Goal: Task Accomplishment & Management: Use online tool/utility

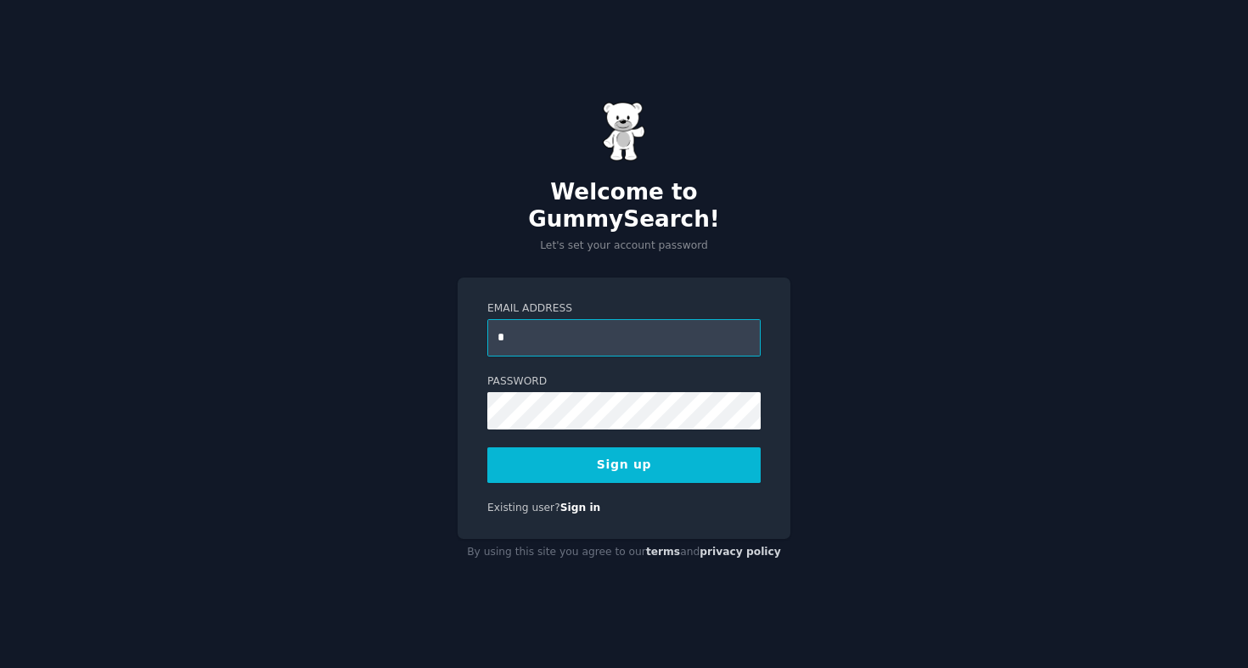
type input "**********"
click at [602, 457] on button "Sign up" at bounding box center [623, 465] width 273 height 36
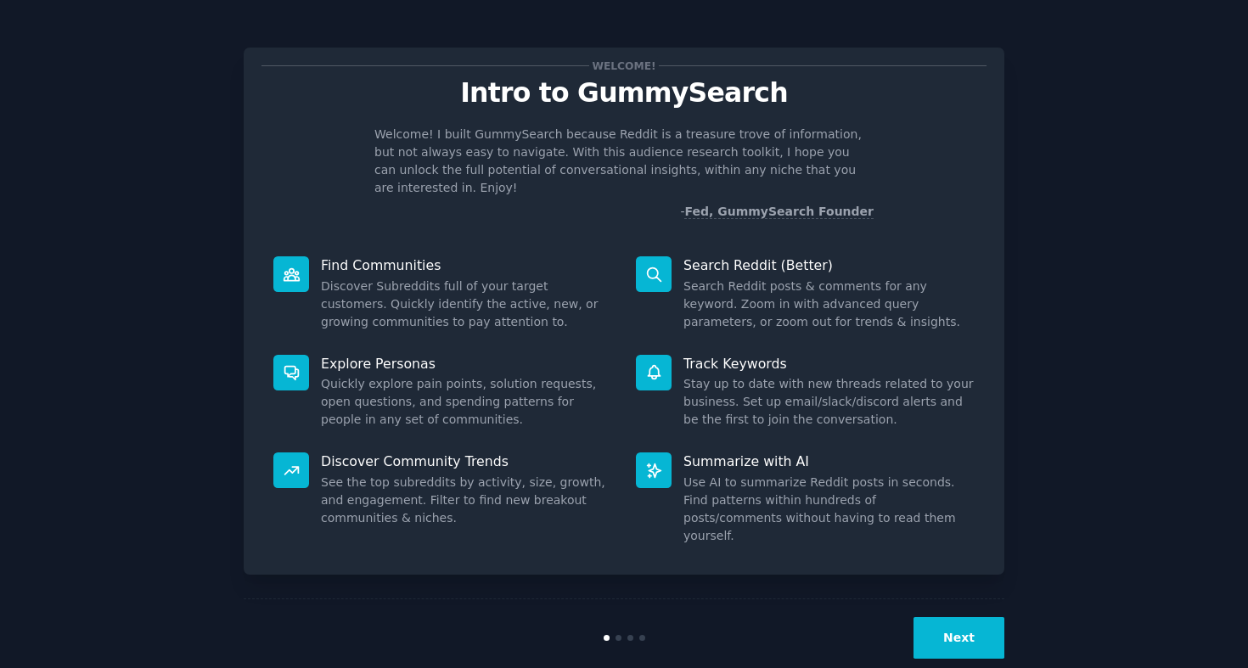
click at [953, 617] on button "Next" at bounding box center [958, 638] width 91 height 42
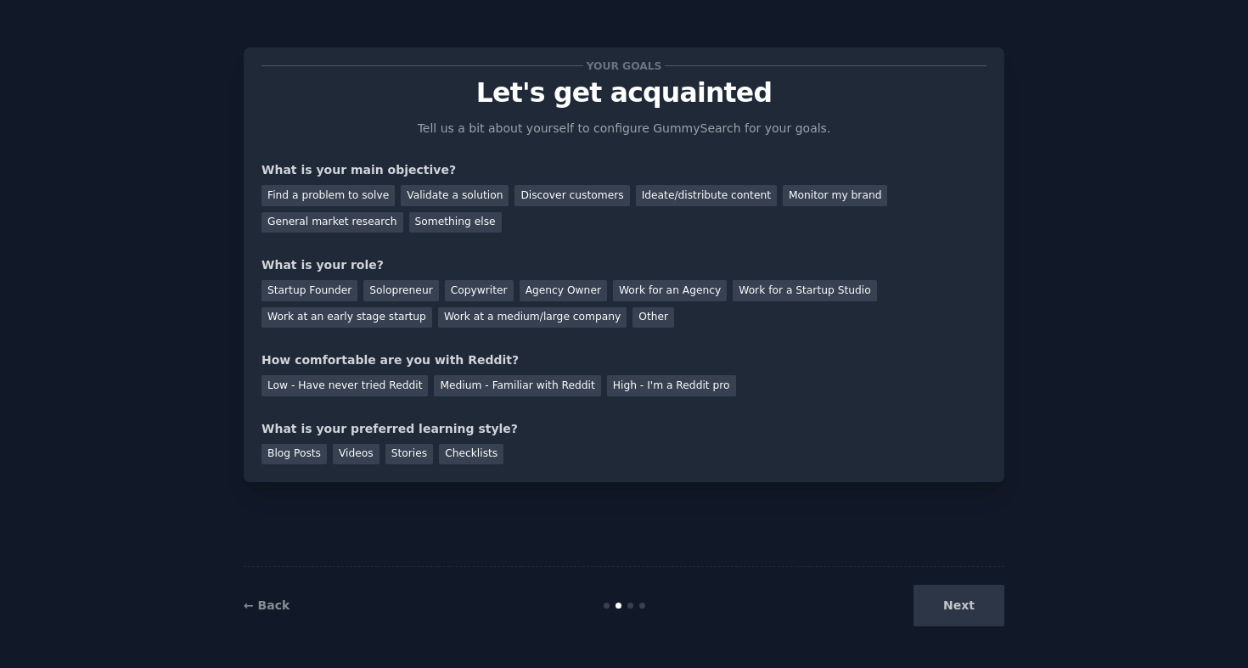
click at [973, 598] on div "Next" at bounding box center [877, 606] width 254 height 42
click at [964, 608] on div "Next" at bounding box center [877, 606] width 254 height 42
click at [537, 201] on div "Discover customers" at bounding box center [571, 195] width 115 height 21
click at [586, 200] on div "Discover customers" at bounding box center [571, 195] width 115 height 21
click at [802, 194] on div "Monitor my brand" at bounding box center [835, 195] width 104 height 21
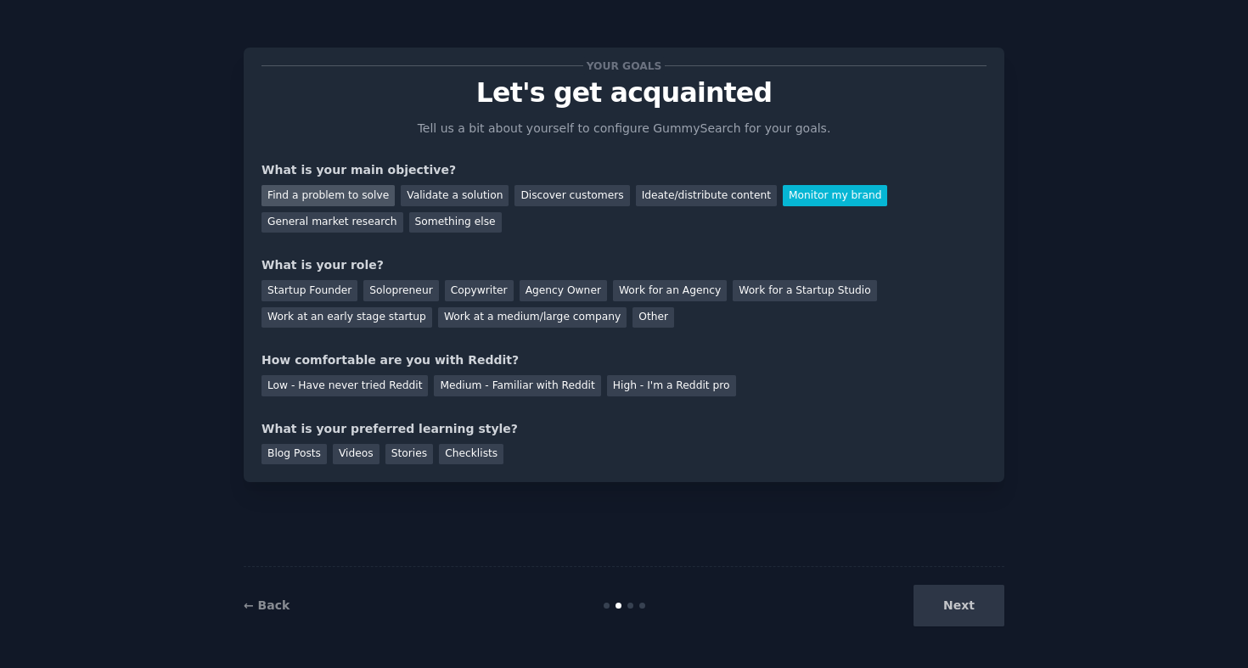
click at [321, 188] on div "Find a problem to solve" at bounding box center [327, 195] width 133 height 21
click at [946, 600] on div "Next" at bounding box center [877, 606] width 254 height 42
click at [633, 324] on div "Other" at bounding box center [653, 317] width 42 height 21
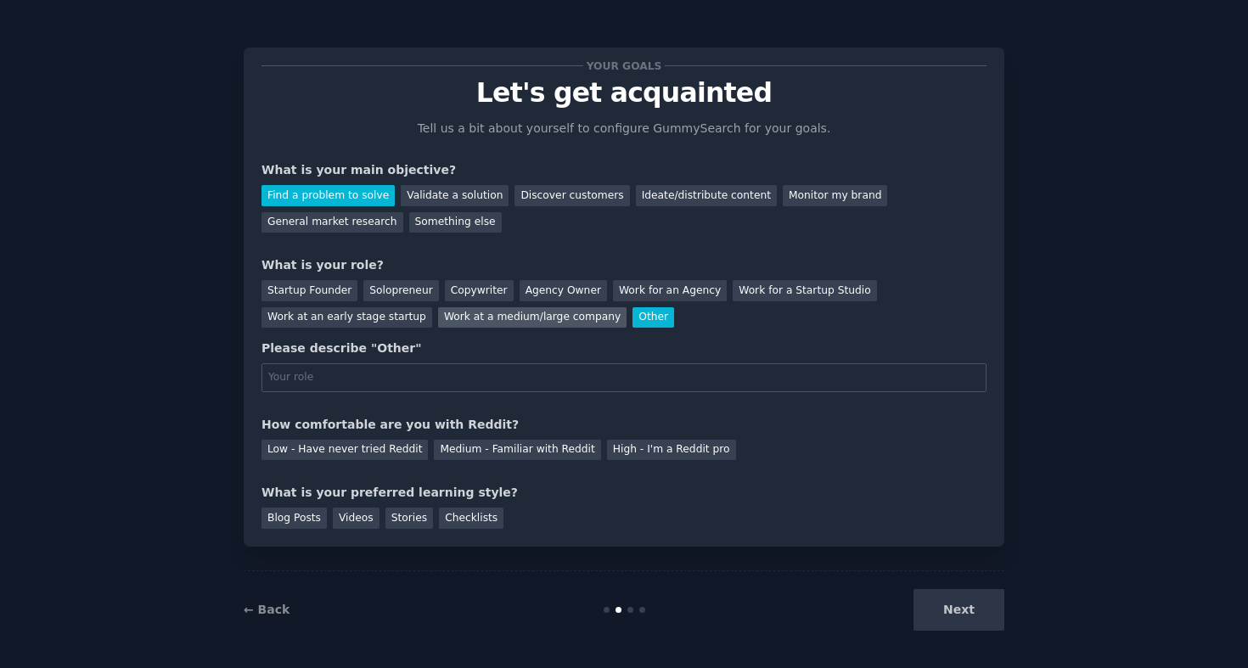
click at [469, 315] on div "Work at a medium/large company" at bounding box center [532, 317] width 188 height 21
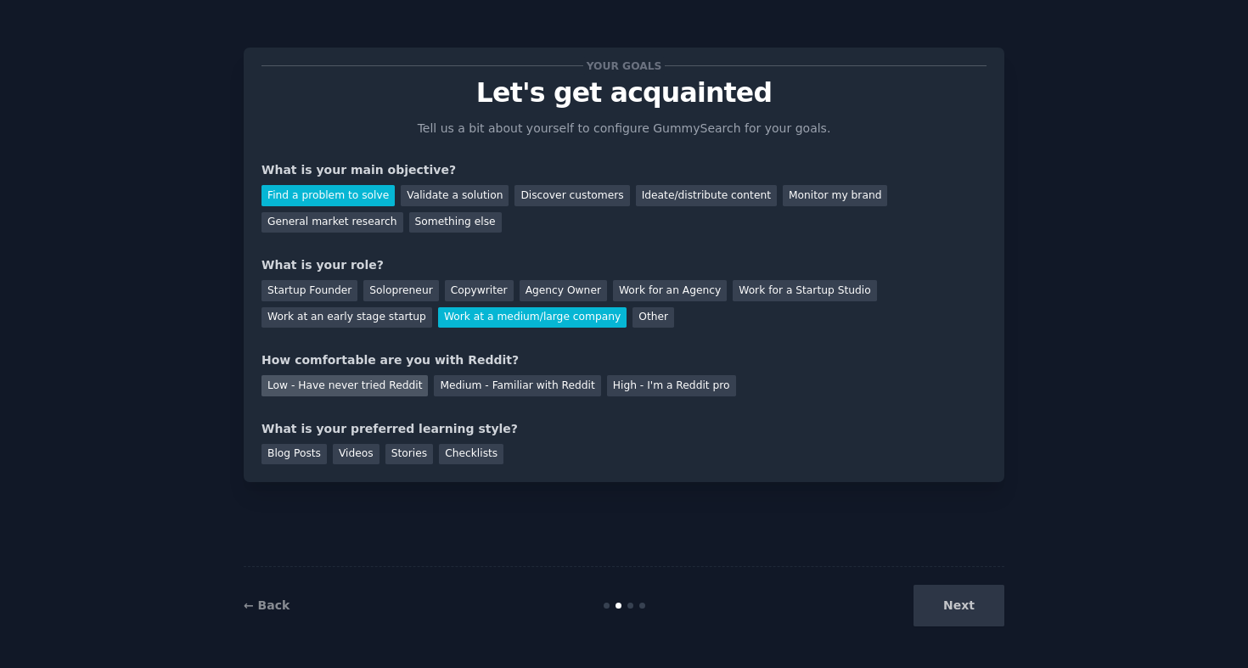
click at [345, 388] on div "Low - Have never tried Reddit" at bounding box center [344, 385] width 166 height 21
click at [411, 459] on div "Stories" at bounding box center [409, 454] width 48 height 21
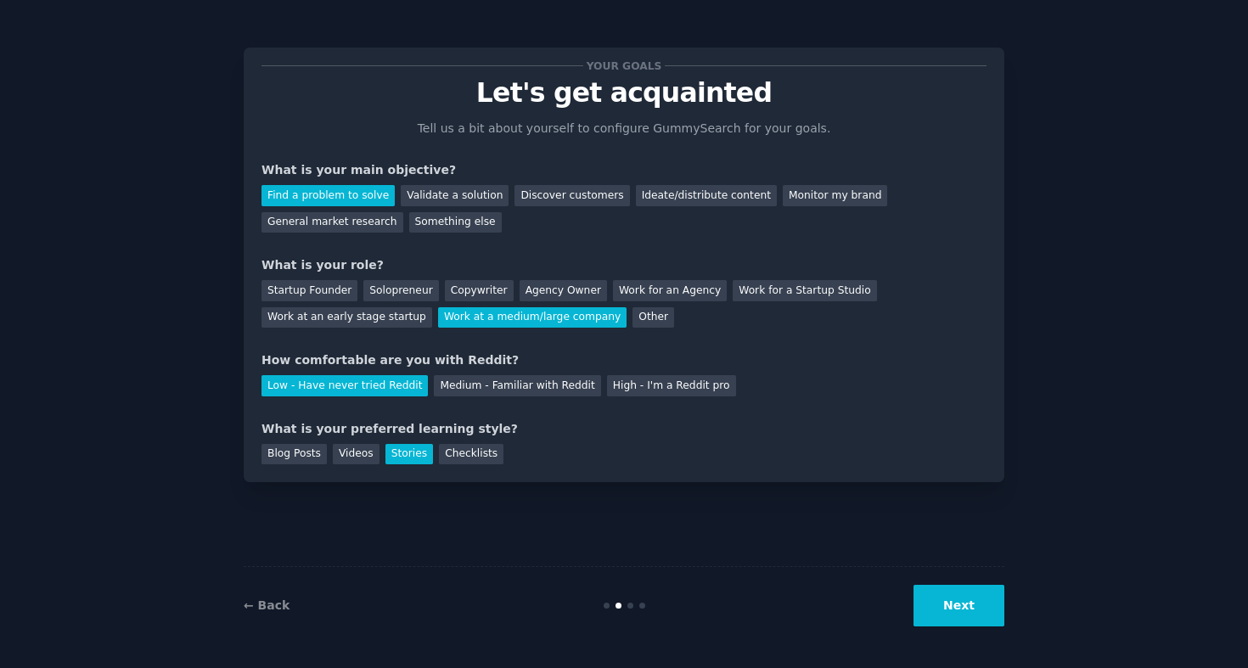
click at [946, 608] on button "Next" at bounding box center [958, 606] width 91 height 42
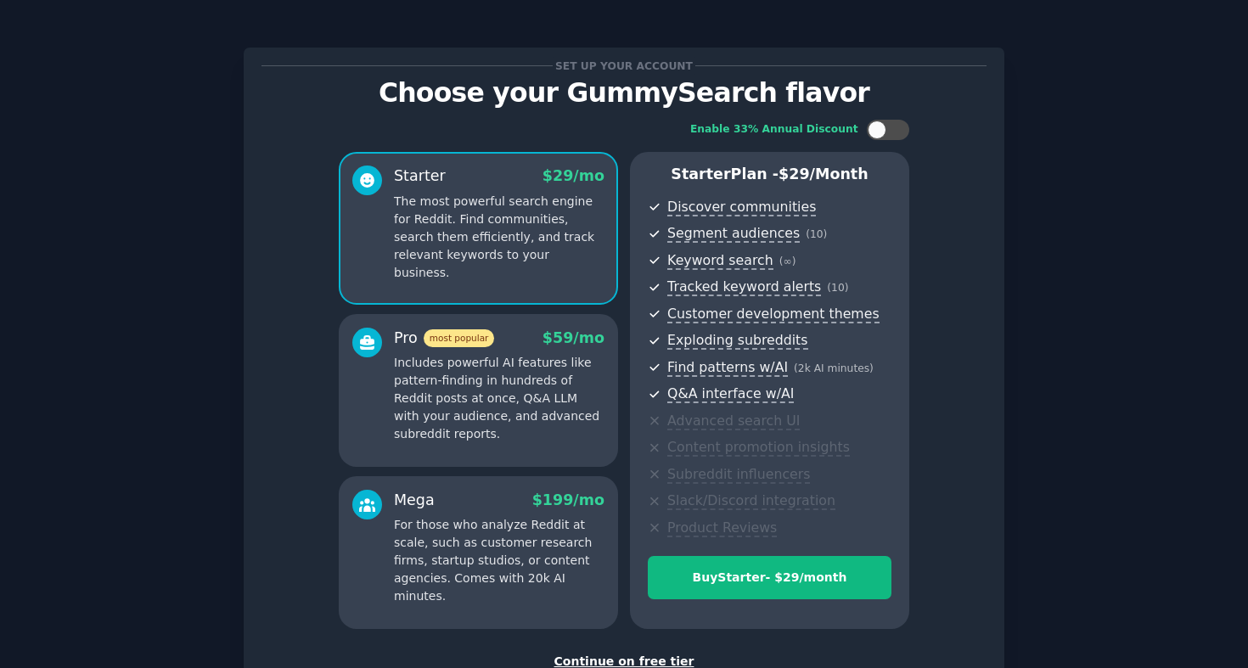
click at [627, 658] on div "Continue on free tier" at bounding box center [623, 662] width 725 height 18
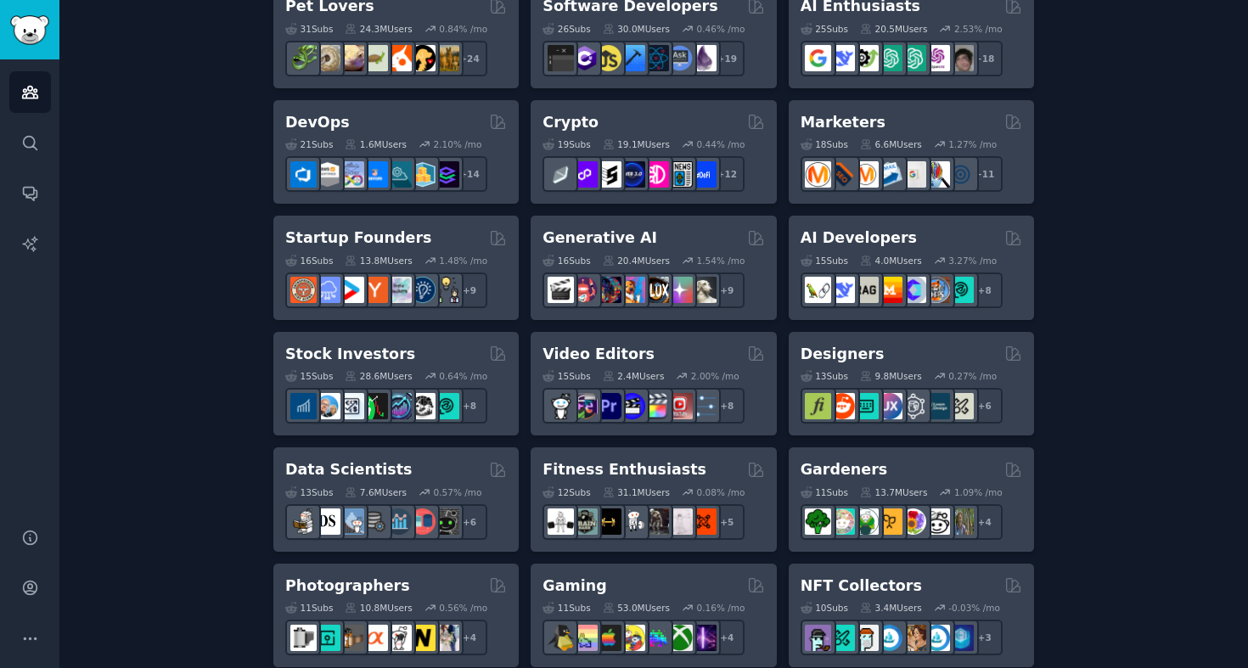
scroll to position [340, 0]
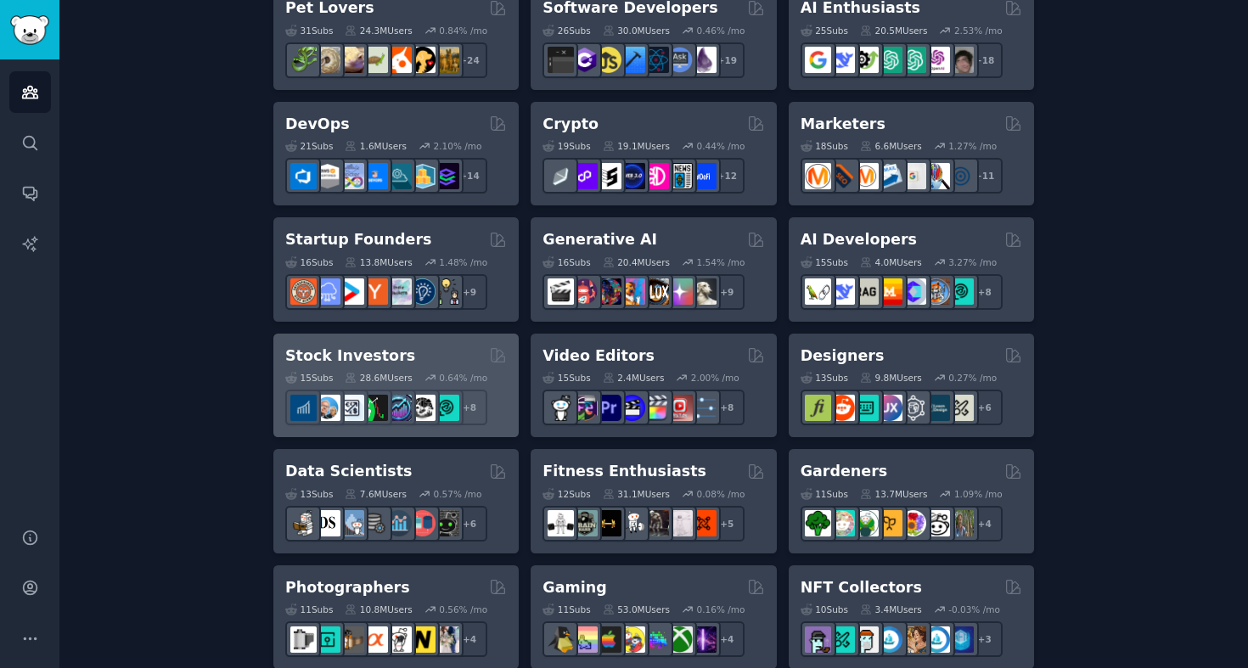
click at [363, 359] on h2 "Stock Investors" at bounding box center [350, 356] width 130 height 21
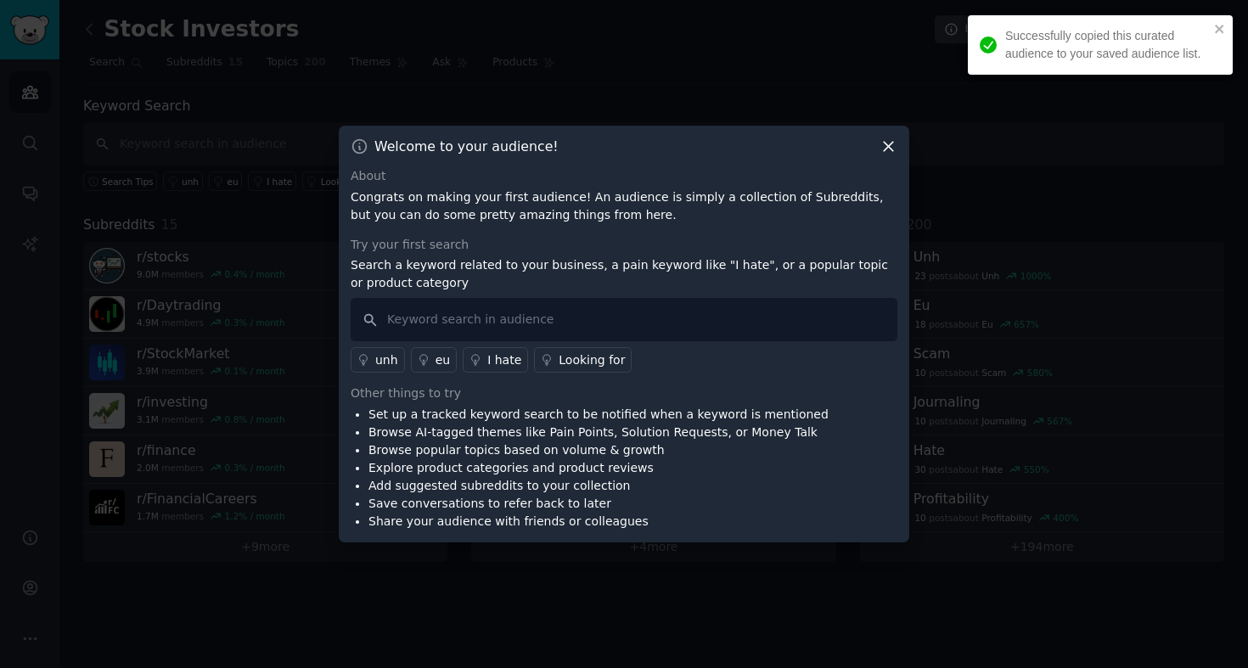
click at [888, 148] on icon at bounding box center [888, 147] width 18 height 18
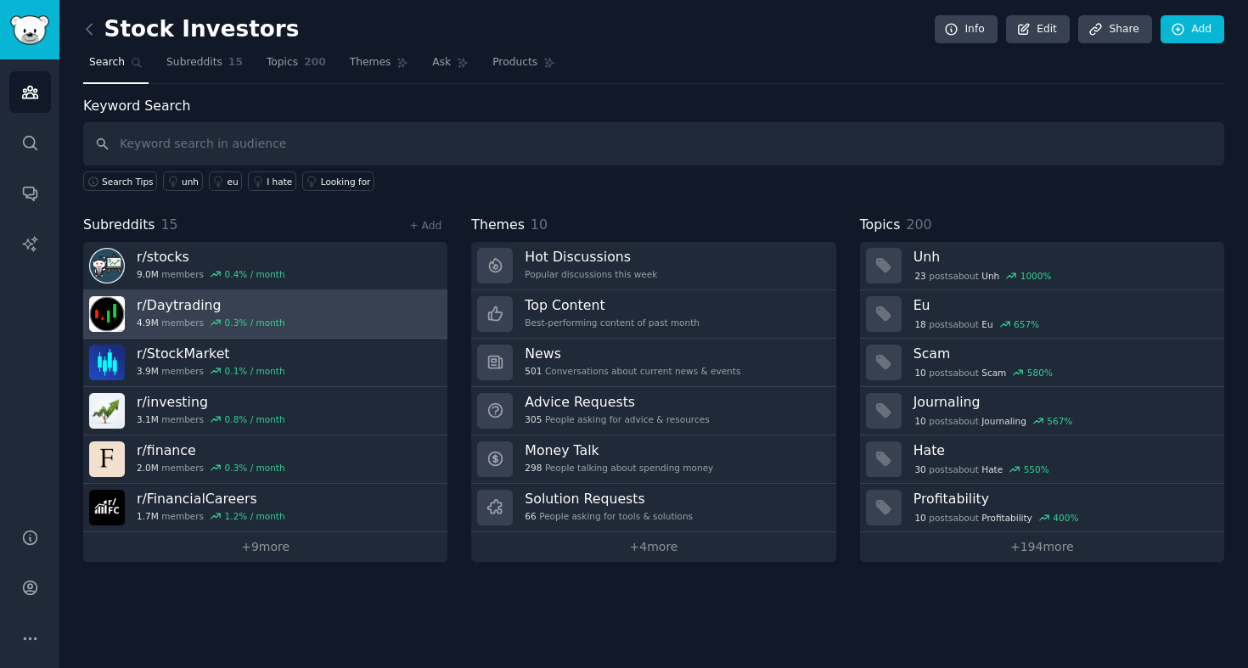
click at [312, 318] on link "r/ Daytrading 4.9M members 0.3 % / month" at bounding box center [265, 314] width 364 height 48
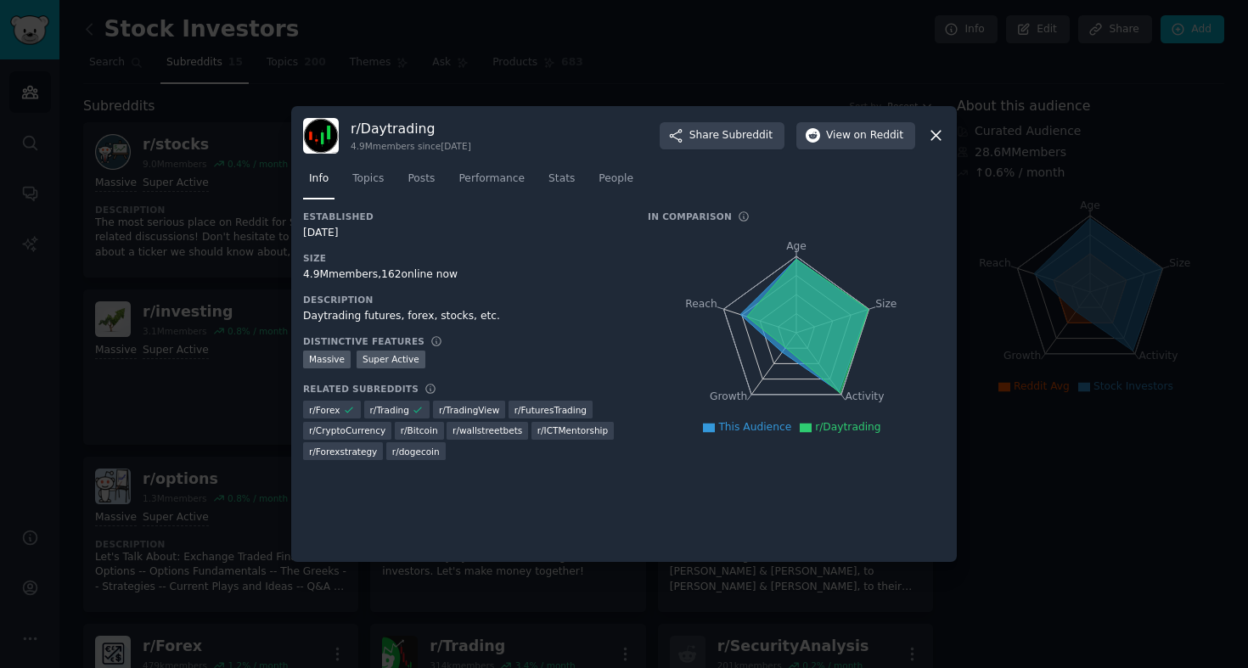
click at [930, 136] on icon at bounding box center [936, 135] width 18 height 18
